Goal: Communication & Community: Answer question/provide support

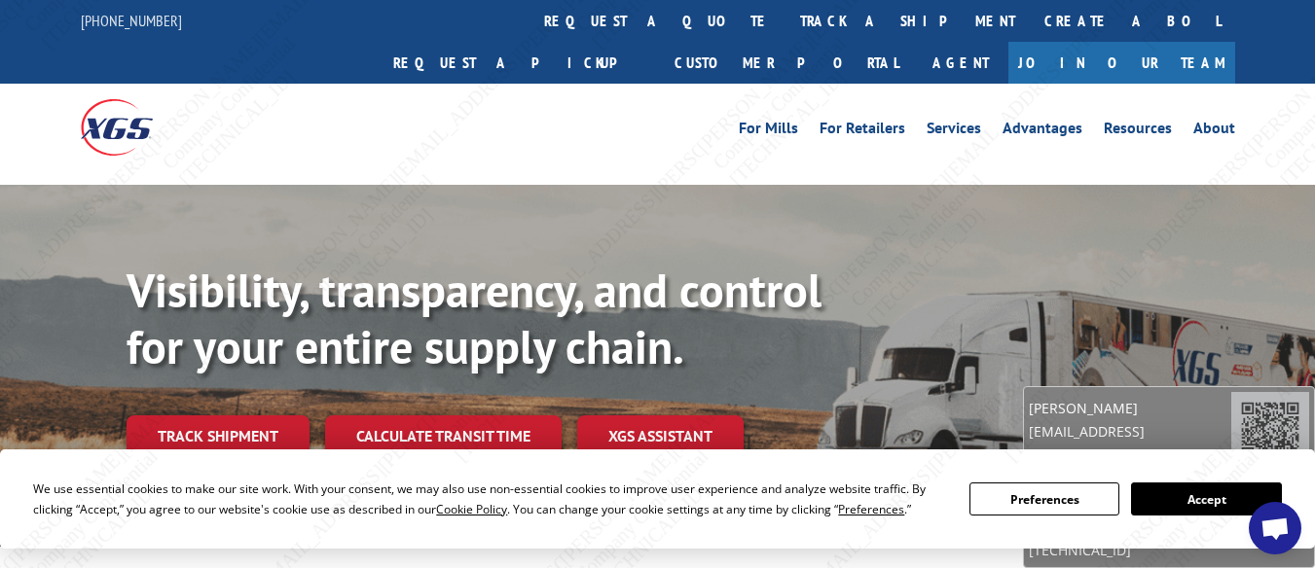
scroll to position [1356, 0]
click at [1270, 534] on span "Open chat" at bounding box center [1274, 530] width 31 height 25
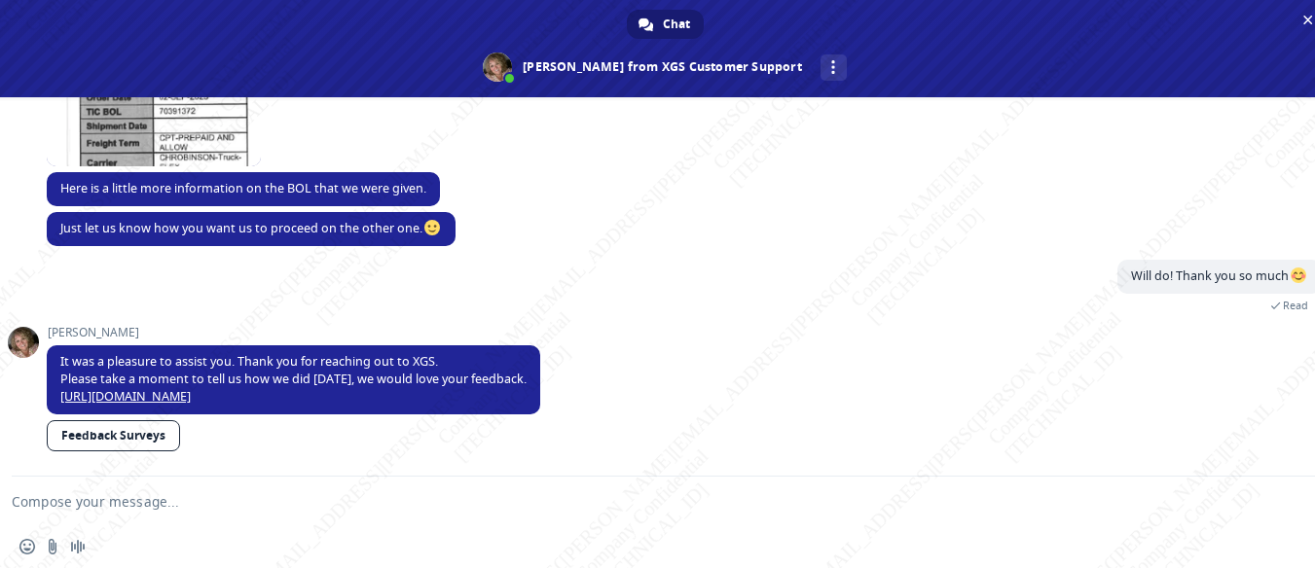
click at [334, 504] on textarea "Compose your message..." at bounding box center [641, 501] width 1259 height 49
type textarea "Hello [PERSON_NAME]!"
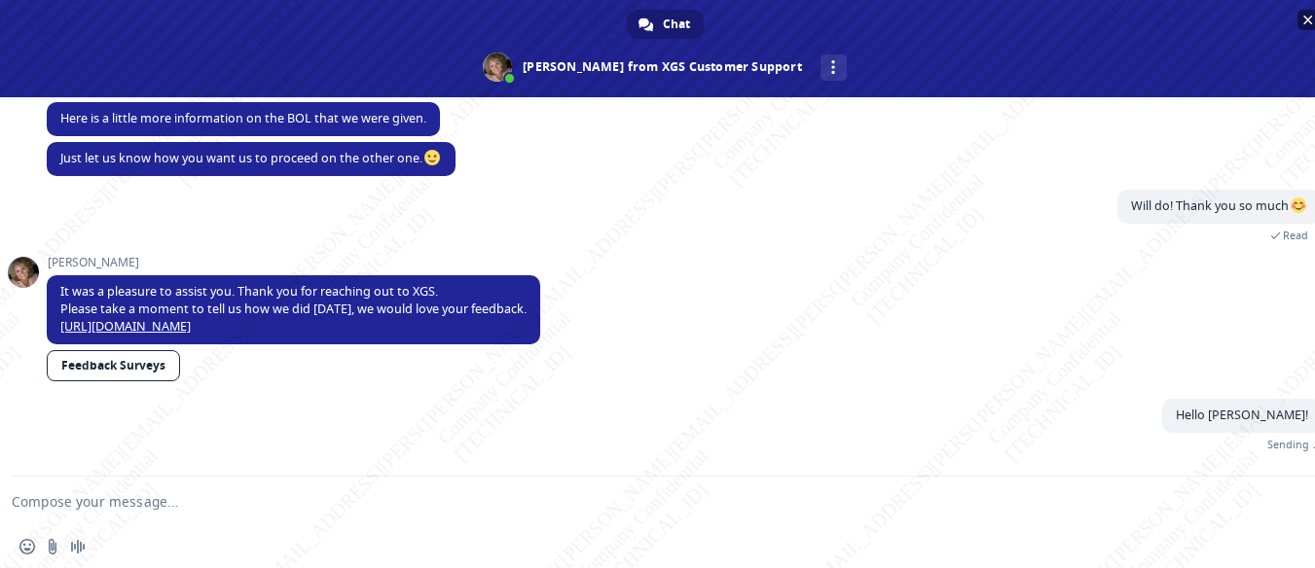
scroll to position [1403, 0]
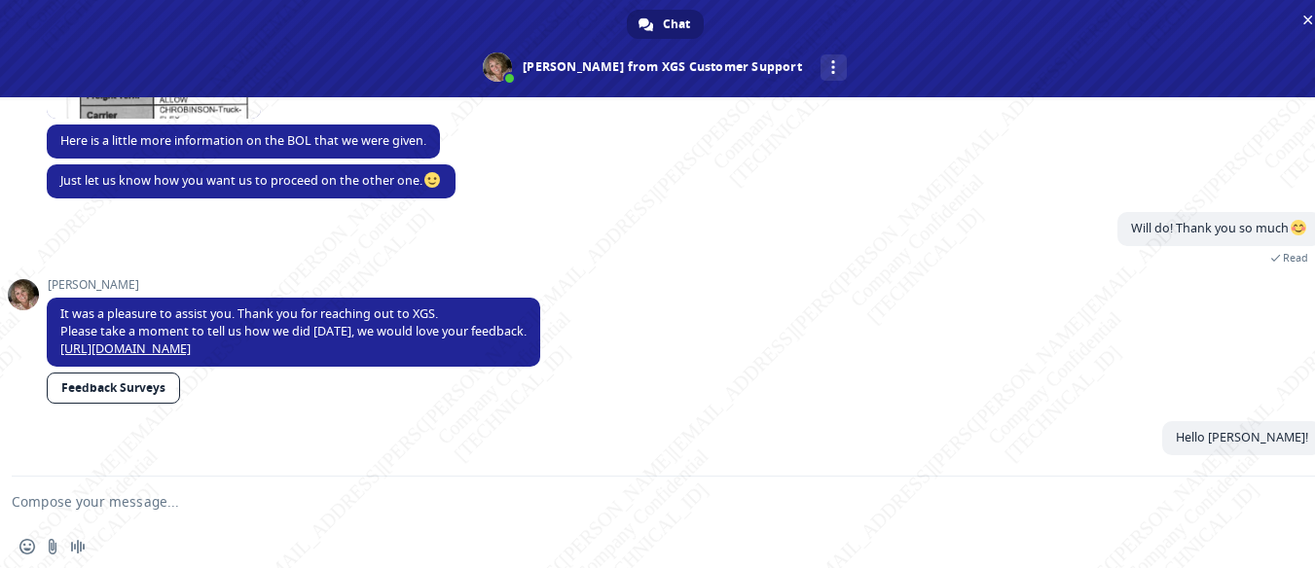
click at [498, 501] on textarea "Compose your message..." at bounding box center [641, 501] width 1259 height 49
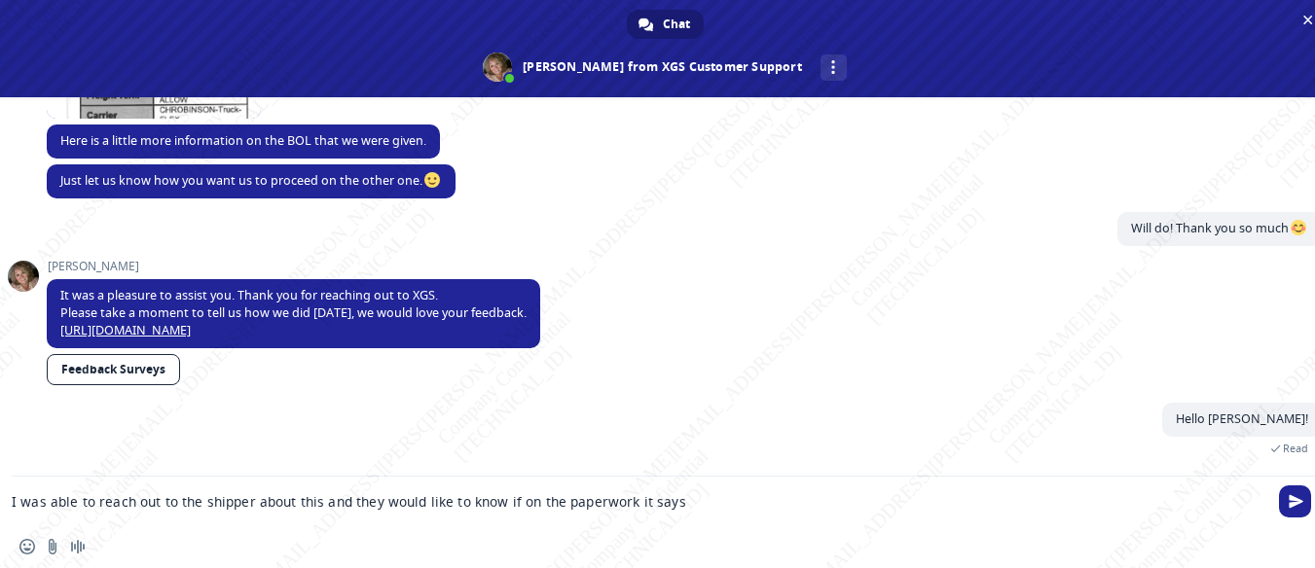
paste textarea "PO 11379 / SO 2378081 on their paperwork"
drag, startPoint x: 825, startPoint y: 503, endPoint x: 956, endPoint y: 508, distance: 130.5
click at [956, 508] on textarea "I was able to reach out to the shipper about this and they would like to know i…" at bounding box center [641, 501] width 1259 height 49
click at [495, 508] on textarea "I was able to reach out to the shipper about this and they would like to know i…" at bounding box center [641, 501] width 1259 height 49
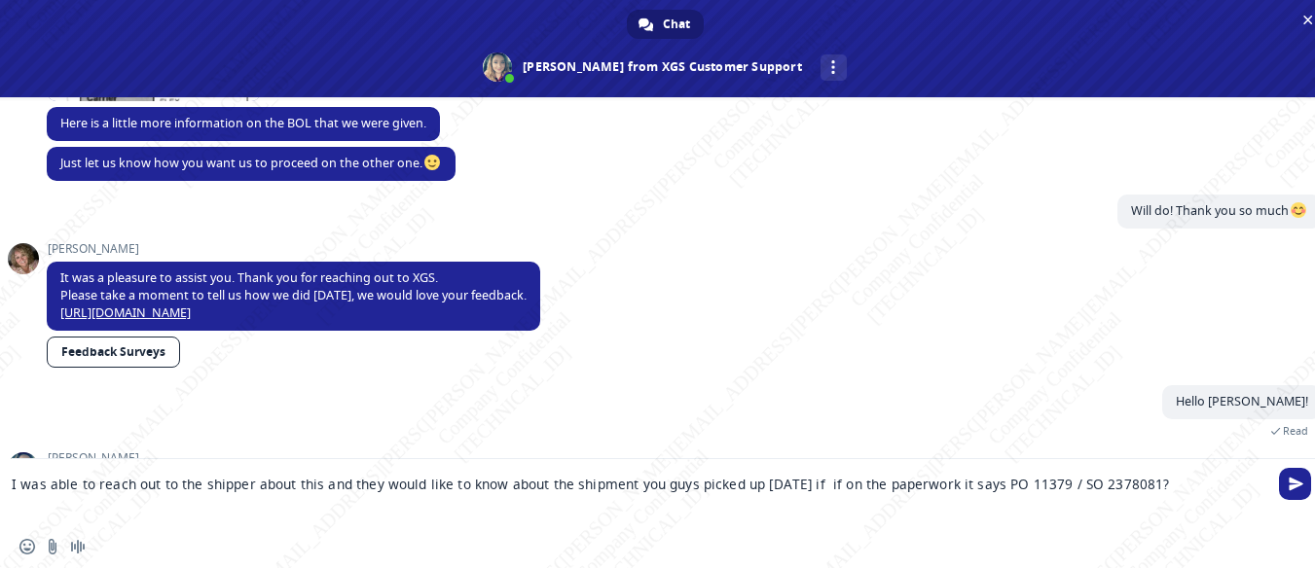
scroll to position [1488, 0]
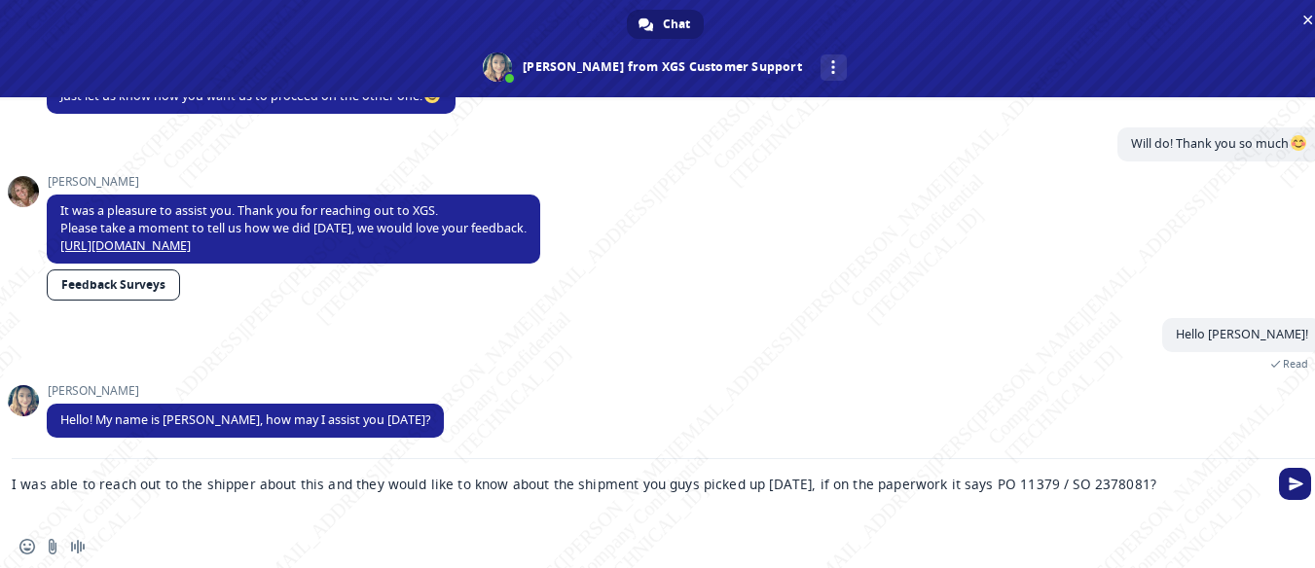
type textarea "I was able to reach out to the shipper about this and they would like to know a…"
click at [1289, 486] on span "Send" at bounding box center [1296, 484] width 15 height 15
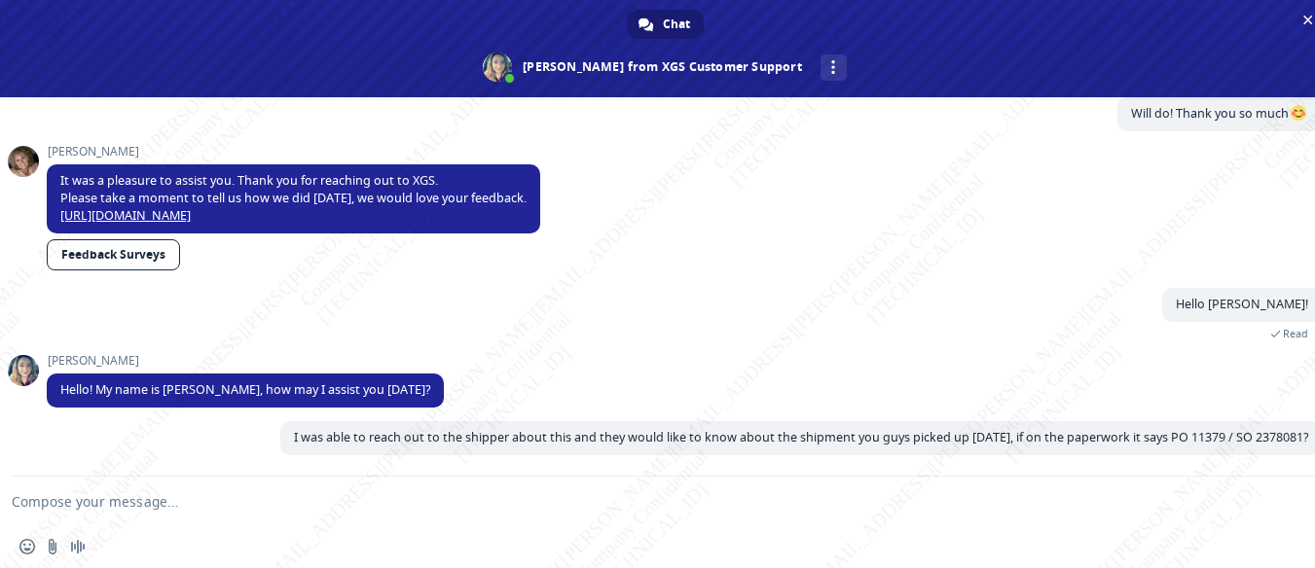
scroll to position [1518, 0]
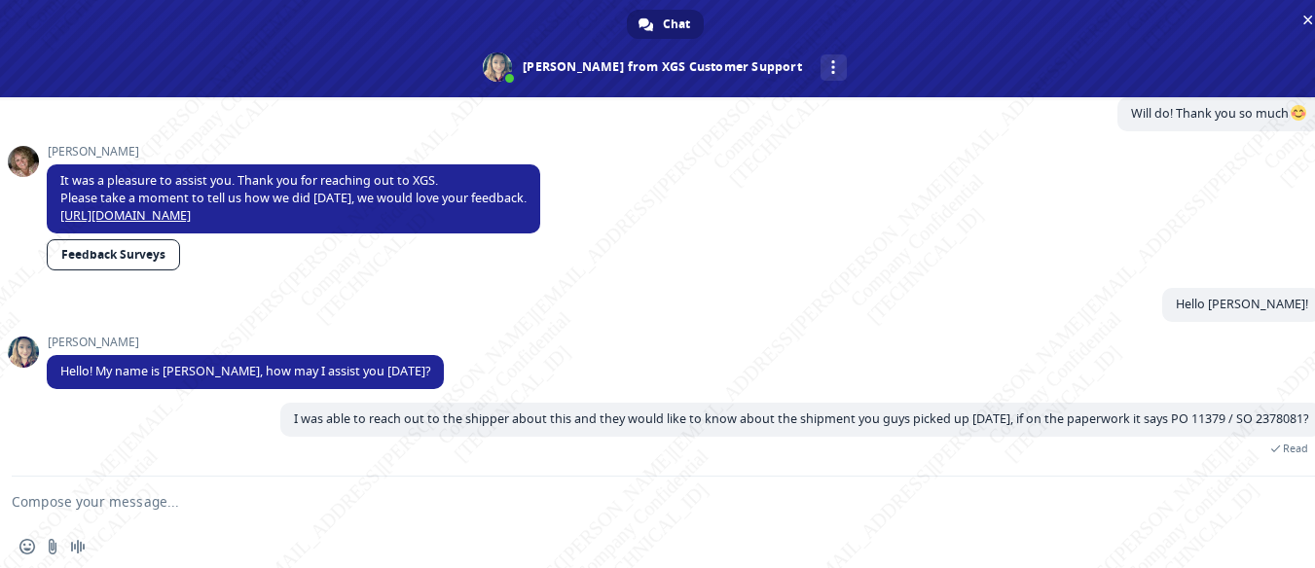
click at [447, 501] on textarea "Compose your message..." at bounding box center [641, 501] width 1259 height 49
type textarea "Oh hello [PERSON_NAME]!"
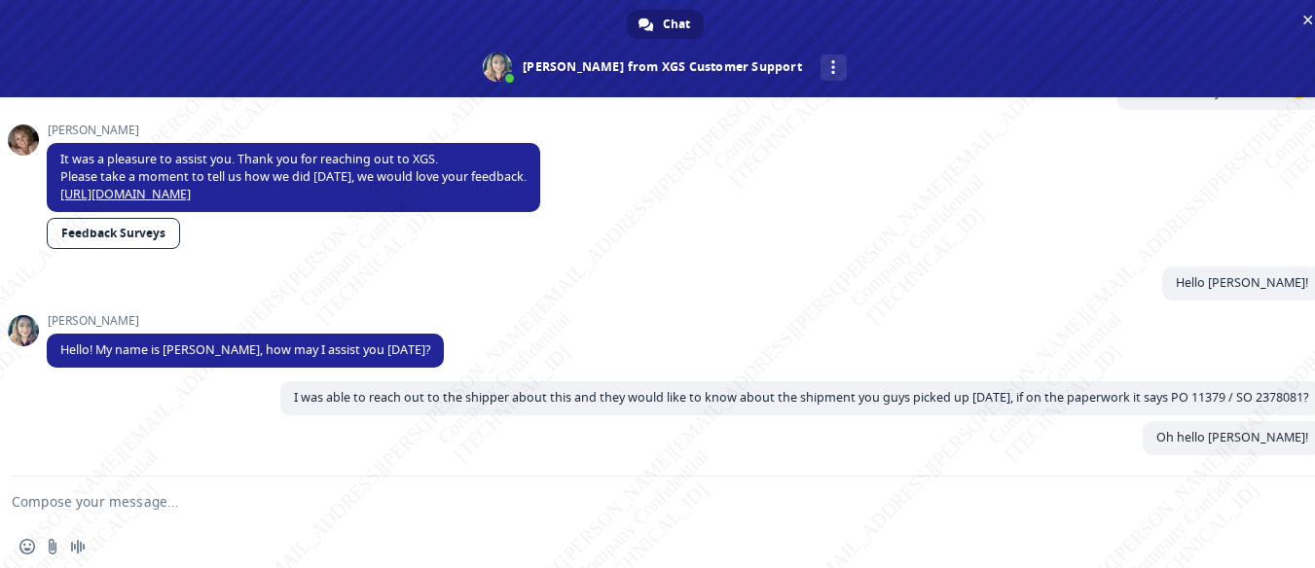
scroll to position [1558, 0]
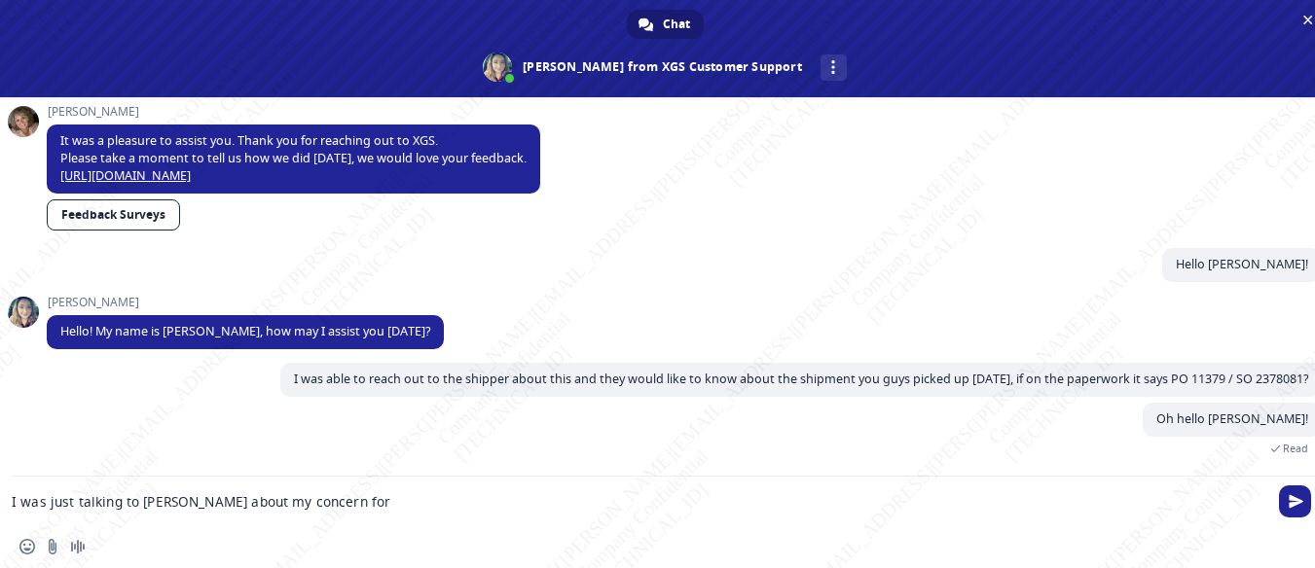
click at [371, 502] on textarea "I was just talking to [PERSON_NAME] about my concern for" at bounding box center [641, 501] width 1259 height 49
paste textarea "BG1008890825"
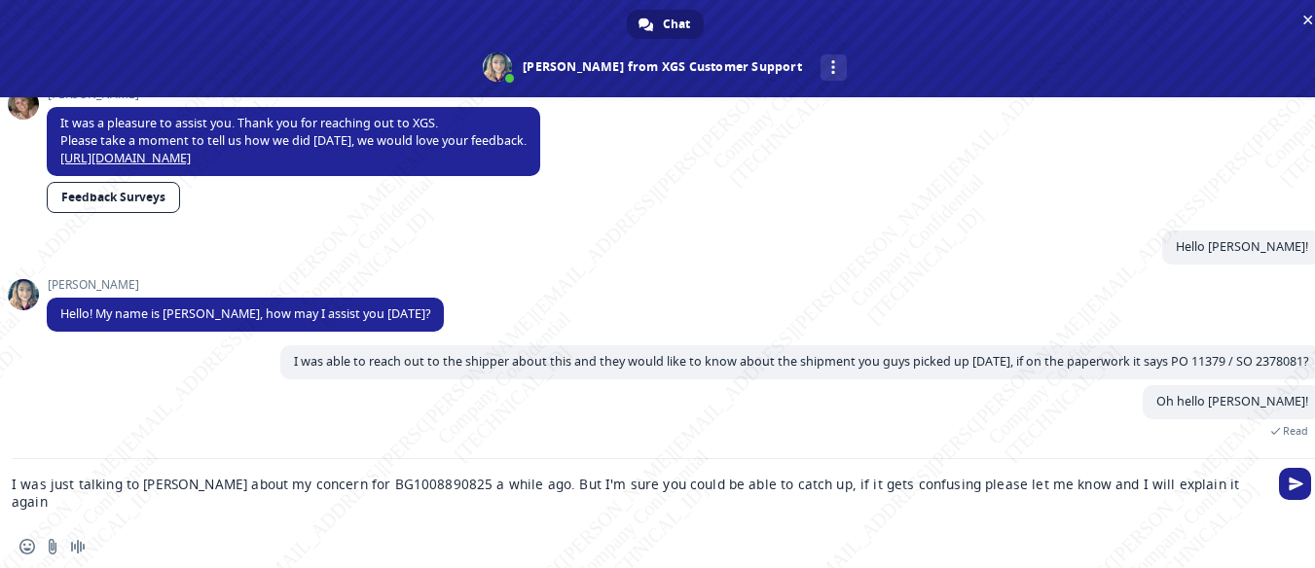
scroll to position [1615, 0]
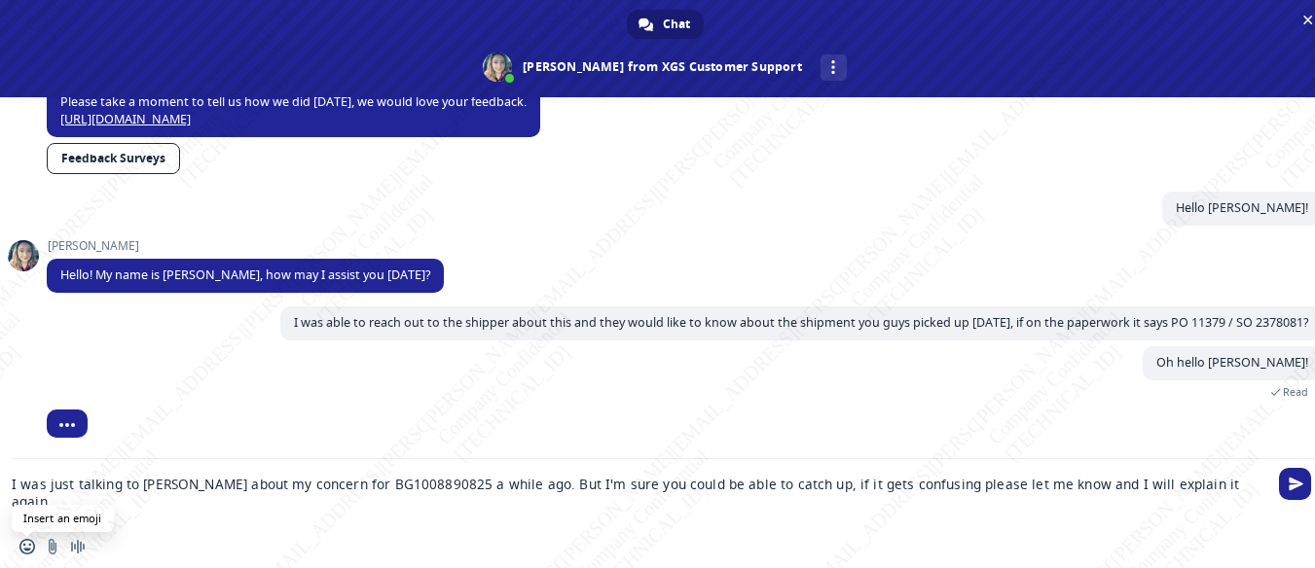
click at [33, 547] on span "Insert an emoji" at bounding box center [27, 547] width 16 height 16
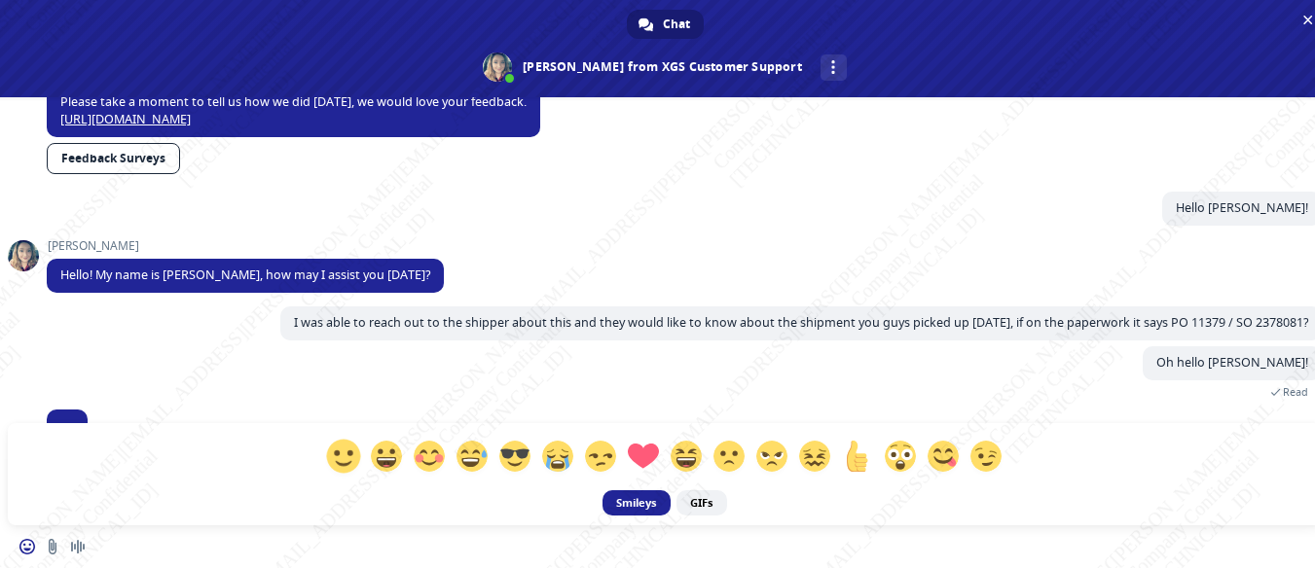
click at [348, 457] on span at bounding box center [343, 456] width 34 height 34
type textarea "I was just talking to [PERSON_NAME] about my concern for BG1008890825 a while a…"
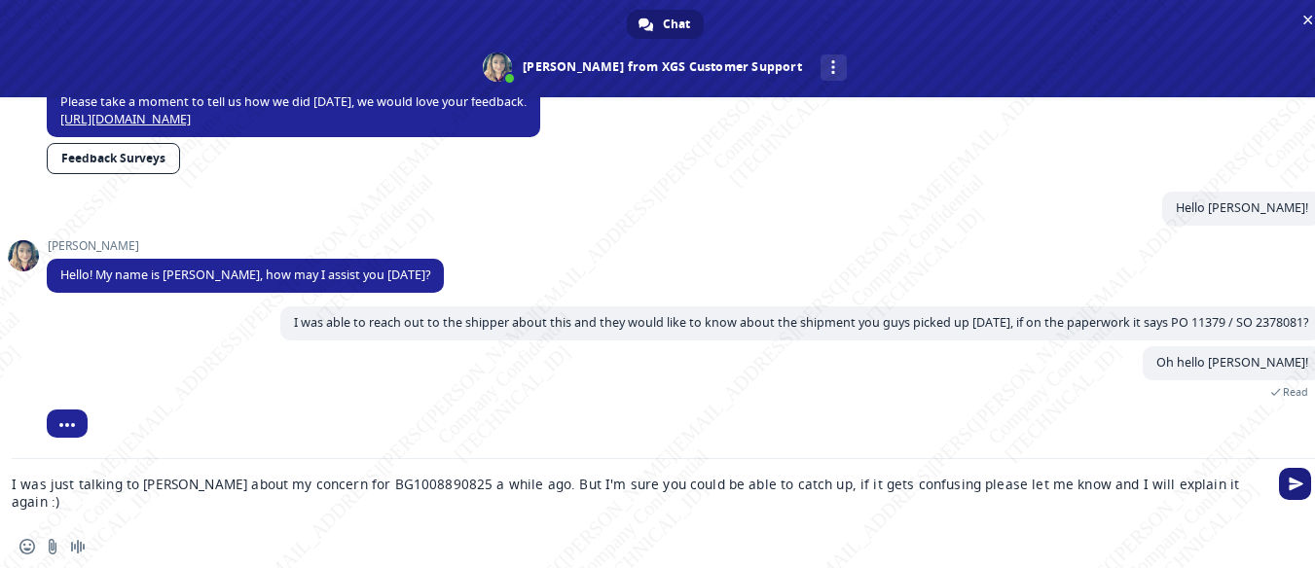
click at [1298, 480] on span "Send" at bounding box center [1296, 484] width 15 height 15
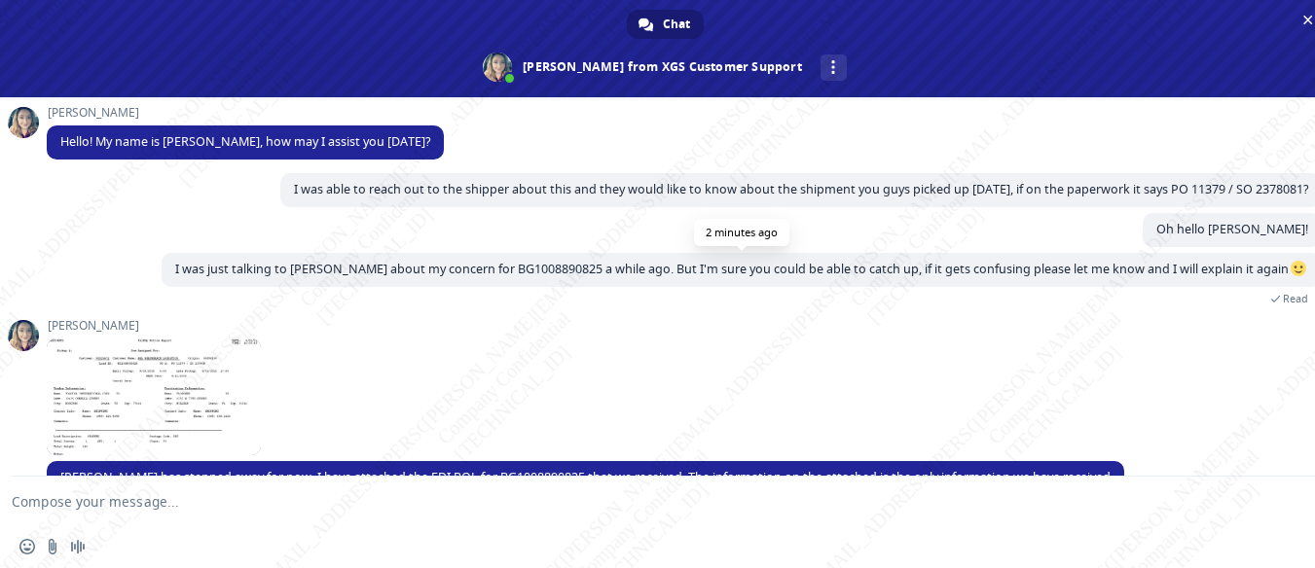
scroll to position [1788, 0]
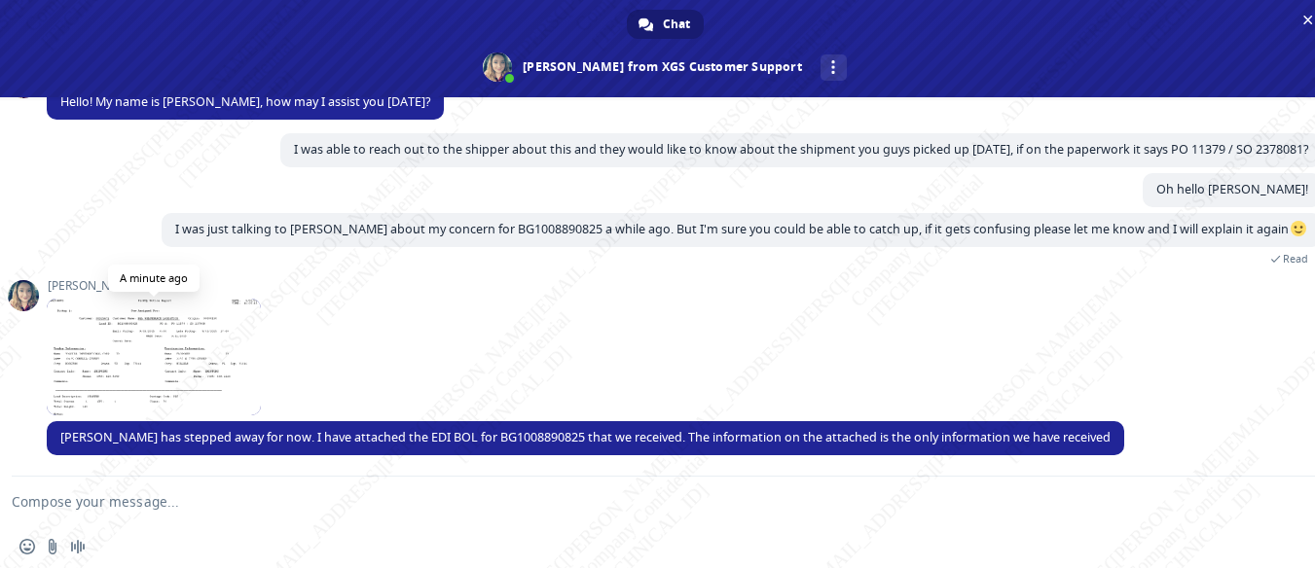
click at [108, 334] on span at bounding box center [154, 357] width 214 height 117
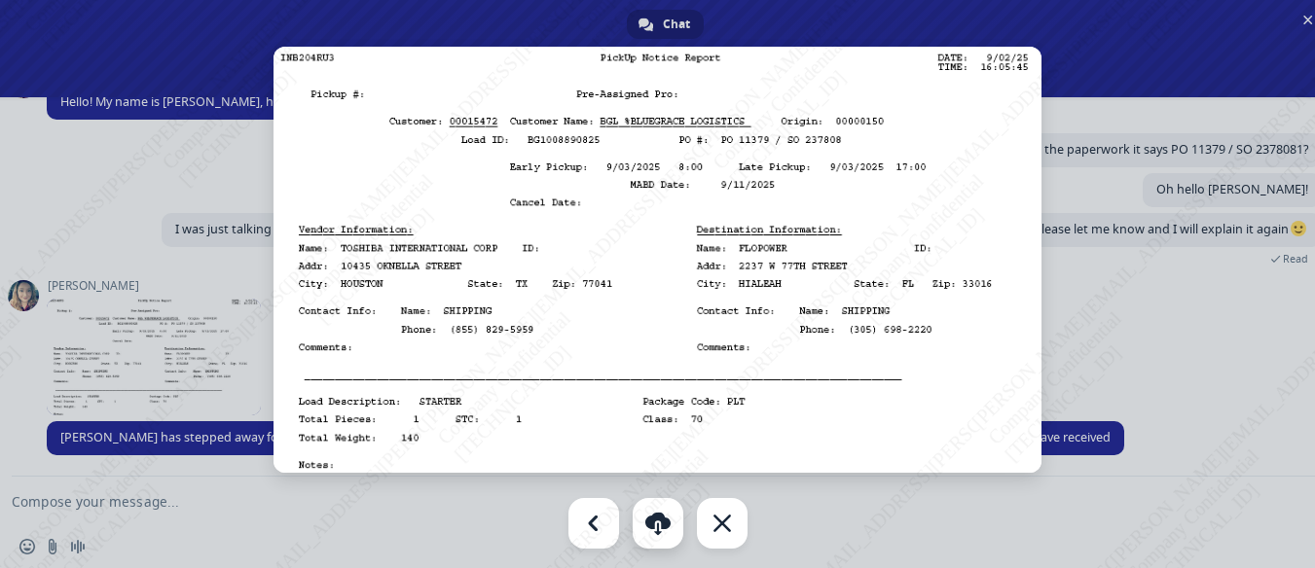
click at [656, 527] on link at bounding box center [658, 523] width 51 height 51
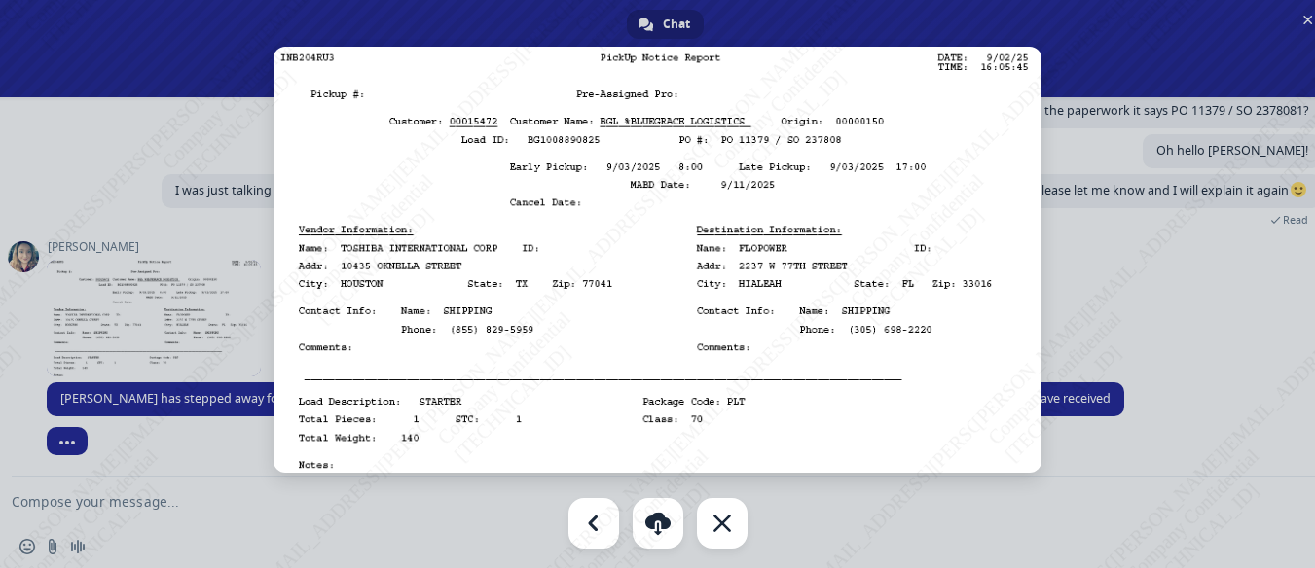
click at [436, 520] on div at bounding box center [657, 284] width 1315 height 568
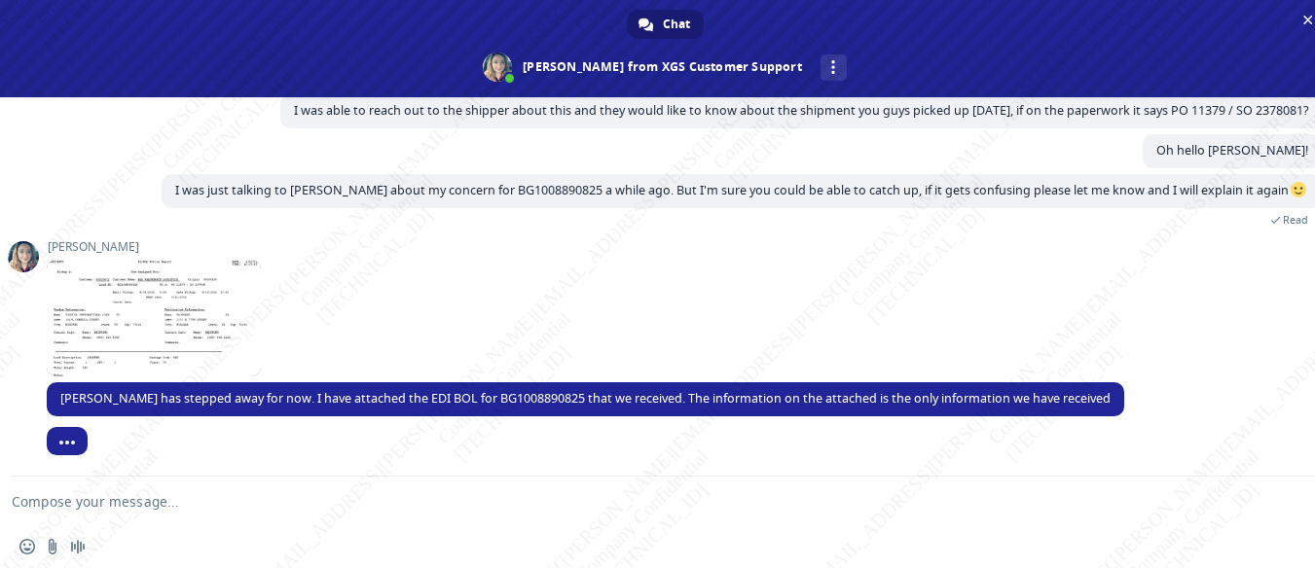
click at [415, 504] on textarea "Compose your message..." at bounding box center [641, 501] width 1259 height 49
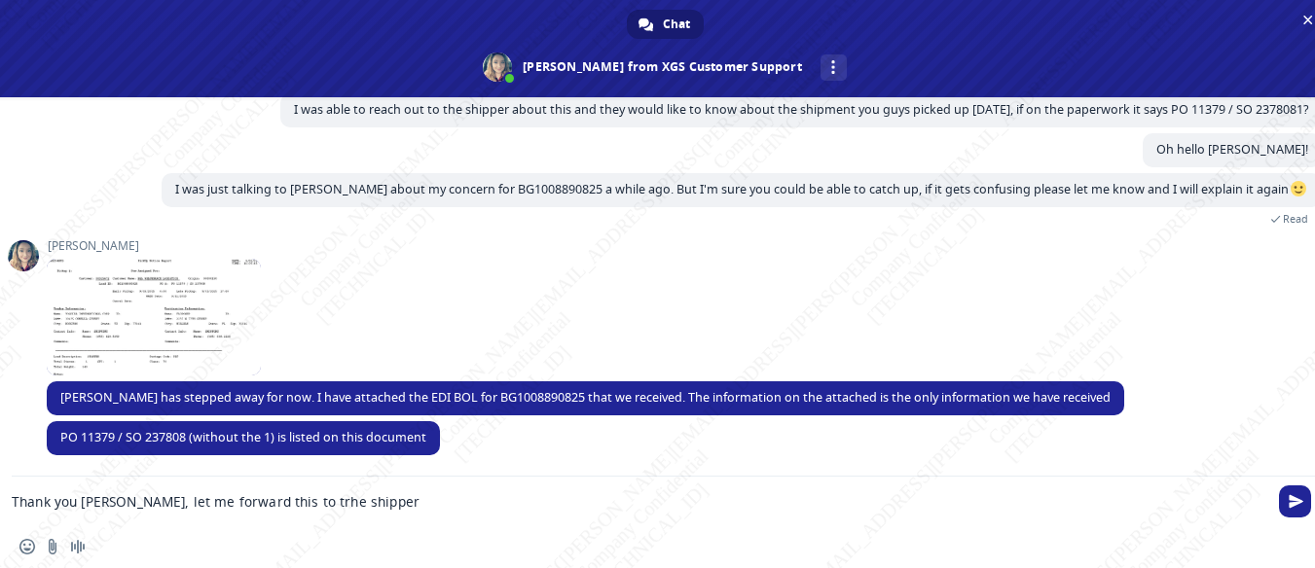
click at [282, 503] on textarea "Thank you [PERSON_NAME], let me forward this to trhe shipper" at bounding box center [641, 501] width 1259 height 49
click at [354, 499] on textarea "Thank you [PERSON_NAME], let me forward this to the shipper" at bounding box center [641, 501] width 1259 height 49
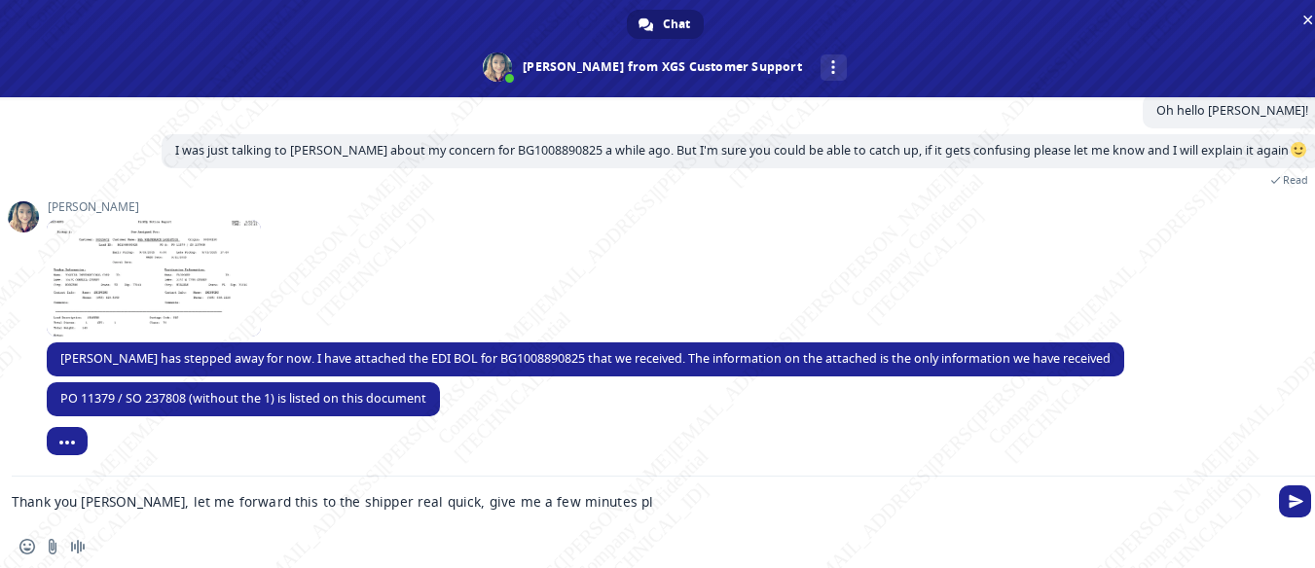
type textarea "Thank you [PERSON_NAME], let me forward this to the shipper real quick, give me…"
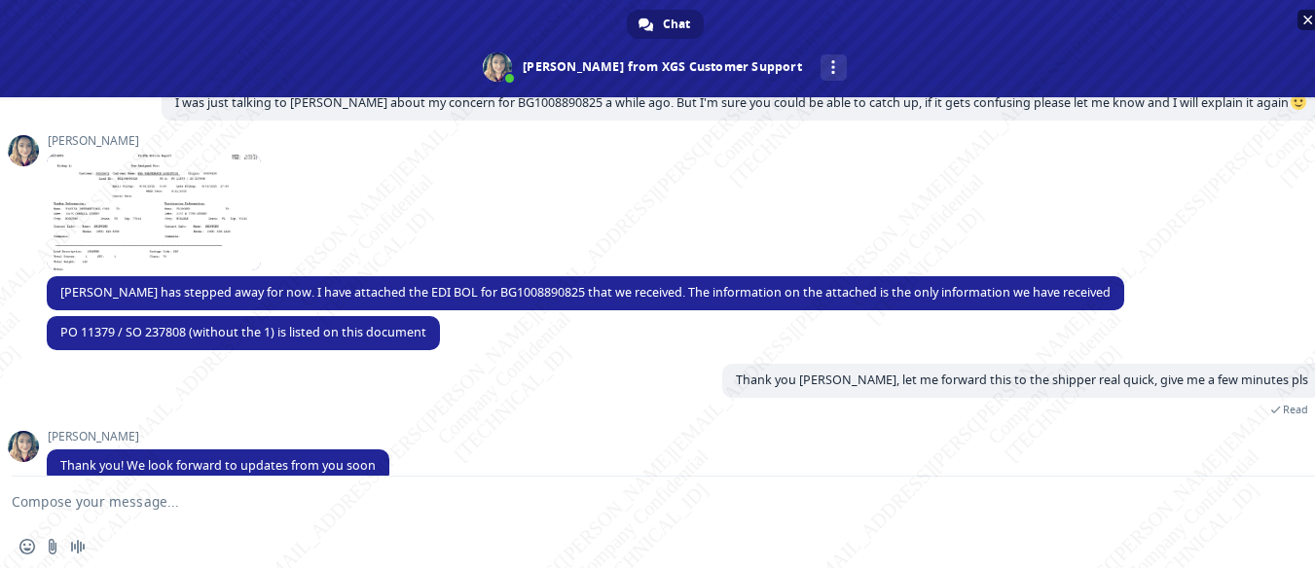
scroll to position [1943, 0]
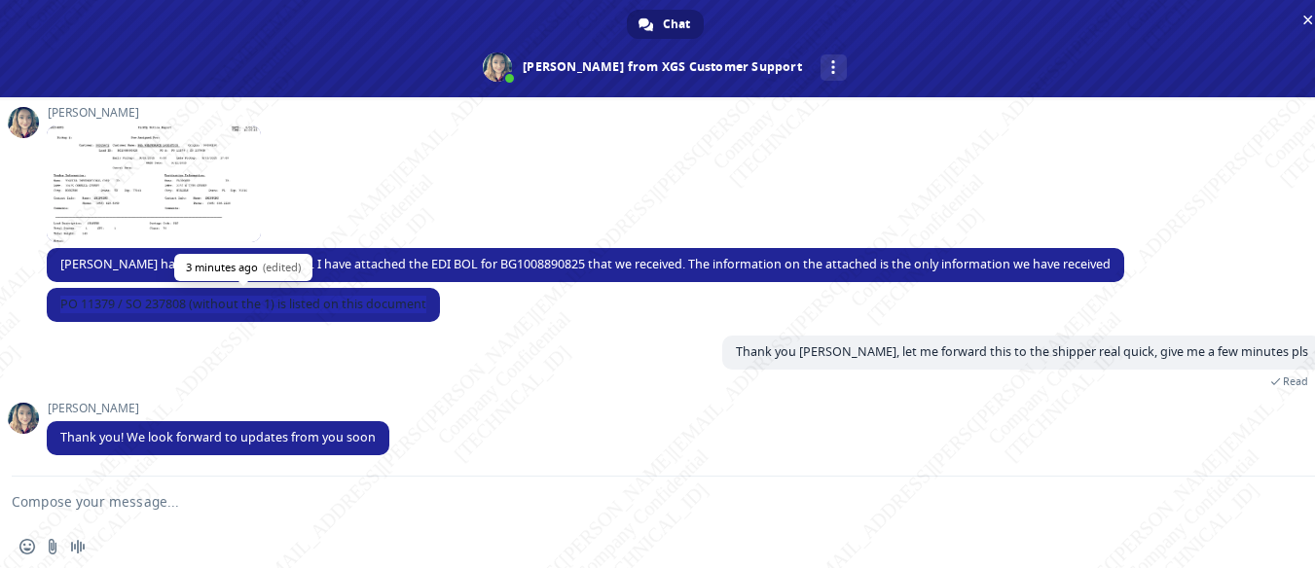
drag, startPoint x: 63, startPoint y: 303, endPoint x: 435, endPoint y: 304, distance: 371.8
click at [435, 304] on span "PO 11379 / SO 237808 (without the 1) is listed on this document" at bounding box center [243, 305] width 393 height 34
copy span "PO 11379 / SO 237808 (without the 1) is listed on this document"
